Goal: Find specific page/section: Find specific page/section

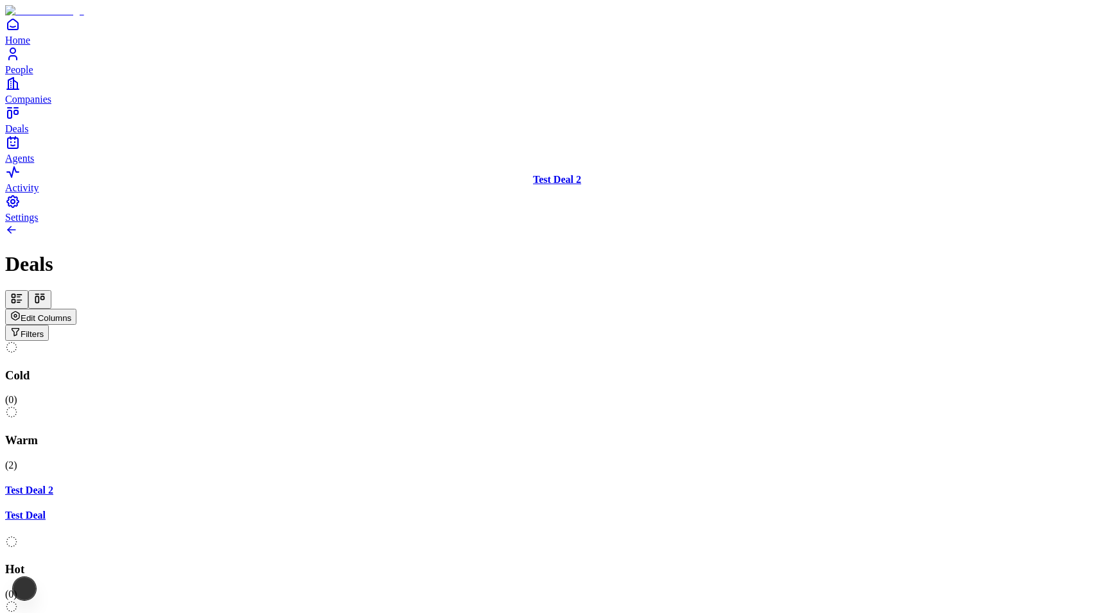
scroll to position [0, 39]
drag, startPoint x: 413, startPoint y: 180, endPoint x: 437, endPoint y: 184, distance: 24.1
click at [437, 341] on div "Cold ( 0 ) Warm ( 2 ) Test Deal 2 Test Deal Hot ( 0 ) Meeting ( 0 ) Closed ( 0 …" at bounding box center [551, 536] width 1092 height 390
drag, startPoint x: 356, startPoint y: 188, endPoint x: 603, endPoint y: 194, distance: 247.3
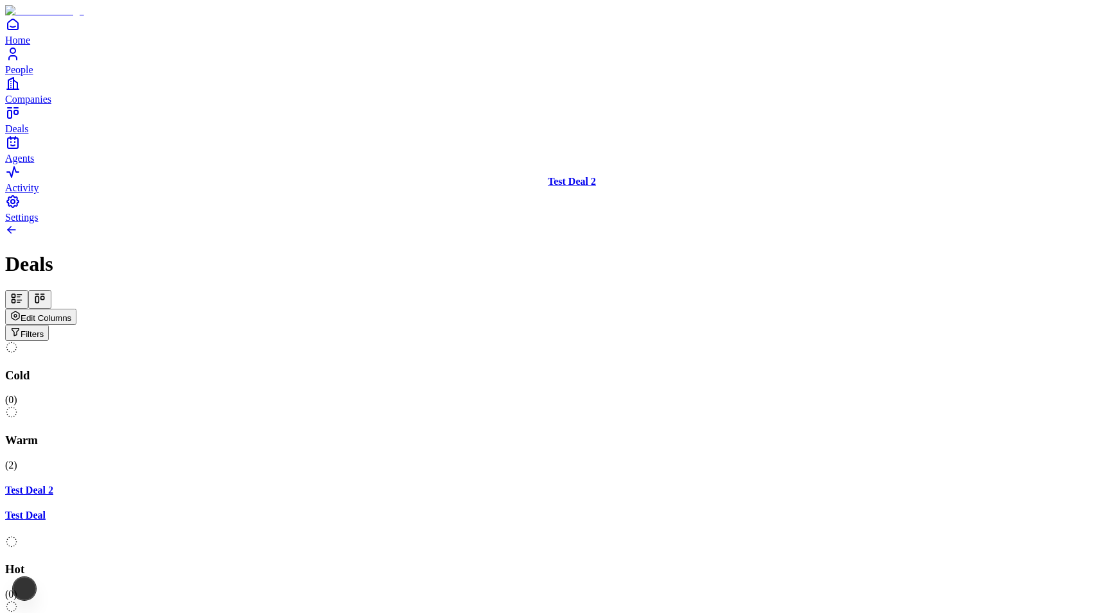
click at [603, 341] on div "Cold ( 0 ) Warm ( 2 ) Test Deal 2 Test Deal Hot ( 0 ) Meeting ( 0 ) Closed ( 0 …" at bounding box center [551, 536] width 1092 height 390
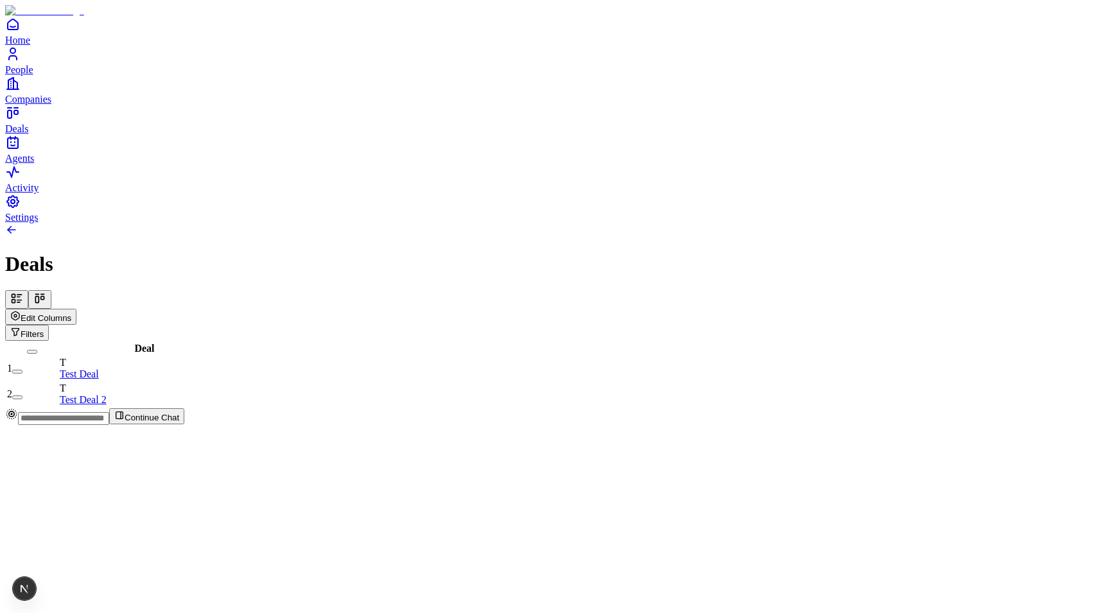
click at [51, 290] on button at bounding box center [39, 299] width 23 height 19
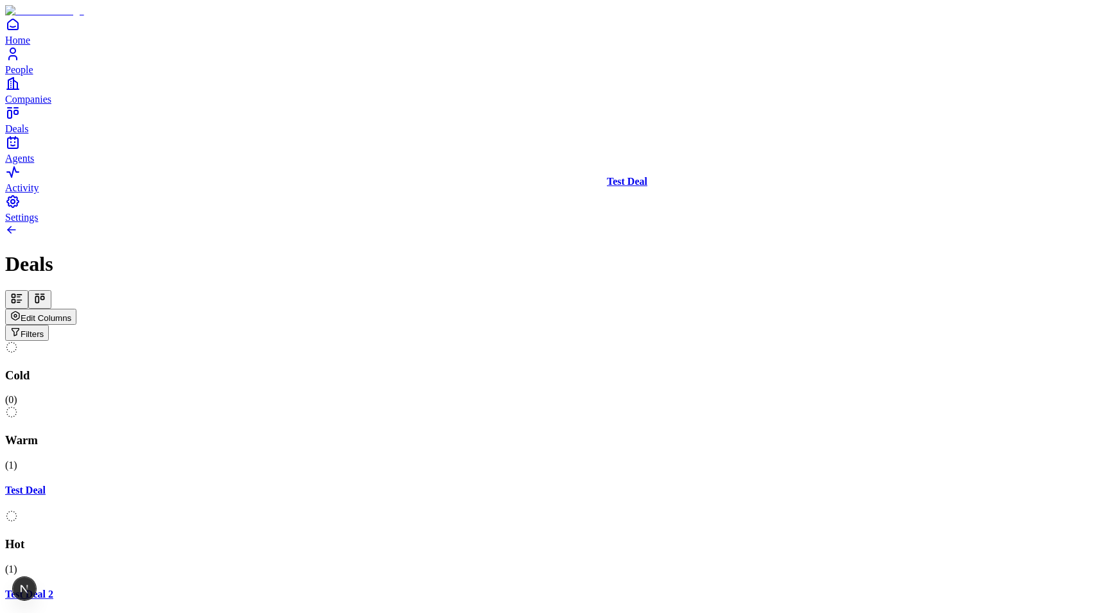
drag, startPoint x: 426, startPoint y: 204, endPoint x: 679, endPoint y: 193, distance: 253.9
click at [679, 341] on div "Cold ( 0 ) Warm ( 1 ) Test Deal Hot ( 1 ) Test Deal 2 Meeting ( 0 ) Closed ( 0 …" at bounding box center [551, 542] width 1092 height 403
drag, startPoint x: 713, startPoint y: 195, endPoint x: 412, endPoint y: 239, distance: 304.4
click at [412, 341] on div "Cold ( 0 ) Warm ( 0 ) Hot ( 2 ) Test Deal 2 Test Deal Meeting ( 0 ) Closed ( 0 …" at bounding box center [551, 536] width 1092 height 390
click at [71, 313] on span "Edit Columns" at bounding box center [46, 318] width 51 height 10
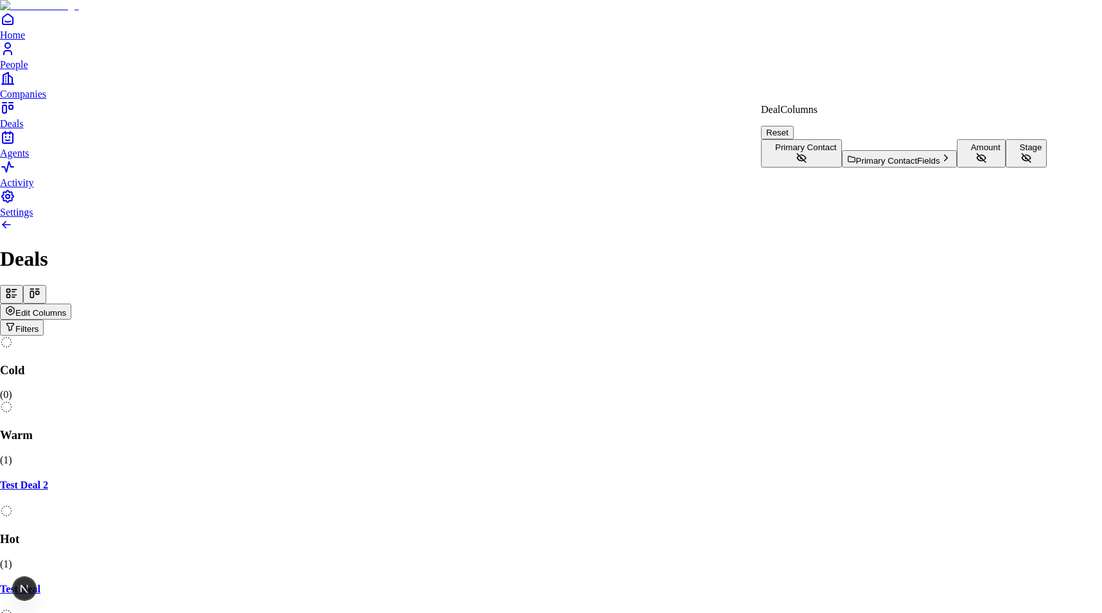
click at [1006, 168] on button "Stage" at bounding box center [1027, 153] width 42 height 28
click at [957, 168] on button "Amount" at bounding box center [981, 153] width 49 height 28
click at [665, 330] on html "Home People Companies Deals Agents Activity Settings Deals Edit Columns Filters…" at bounding box center [551, 383] width 1102 height 767
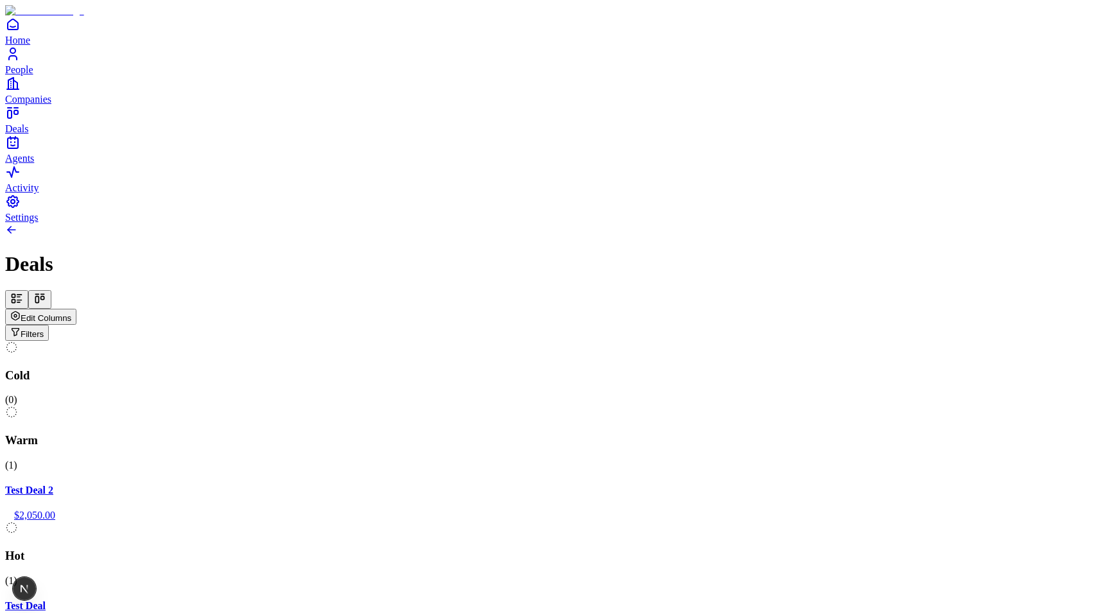
click at [71, 313] on span "Edit Columns" at bounding box center [46, 318] width 51 height 10
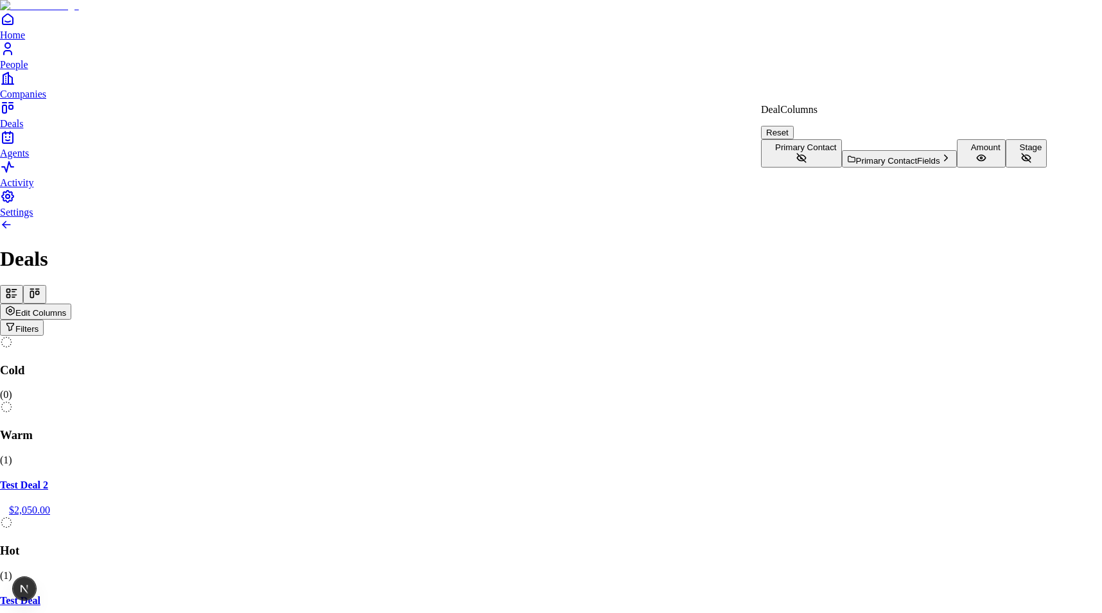
click at [957, 168] on button "Amount" at bounding box center [981, 153] width 49 height 28
click at [1006, 168] on button "Stage" at bounding box center [1027, 153] width 42 height 28
click at [957, 168] on button "Amount" at bounding box center [981, 153] width 49 height 28
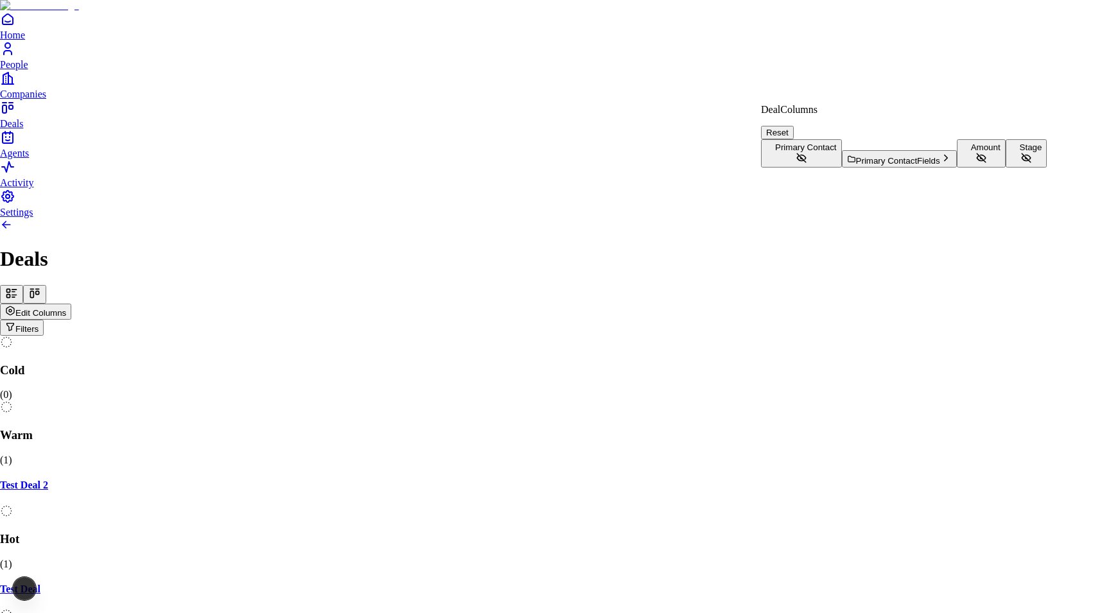
click at [957, 168] on button "Amount" at bounding box center [981, 153] width 49 height 28
click at [721, 341] on html "Home People Companies Deals Agents Activity Settings Deals Edit Columns Filters…" at bounding box center [551, 395] width 1102 height 790
